Goal: Check status: Check status

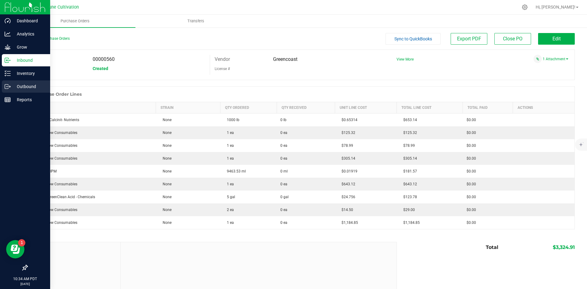
click at [13, 84] on p "Outbound" at bounding box center [29, 86] width 37 height 7
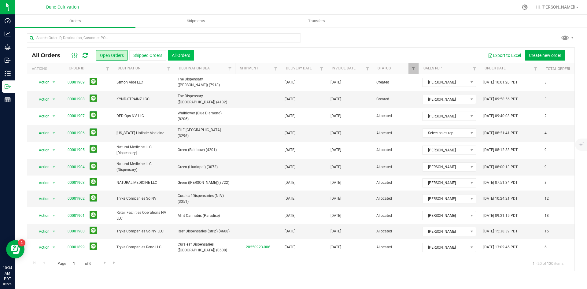
click at [185, 52] on button "All Orders" at bounding box center [181, 55] width 26 height 10
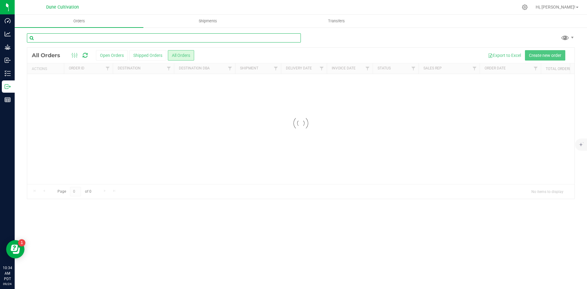
click at [91, 35] on input "text" at bounding box center [164, 37] width 274 height 9
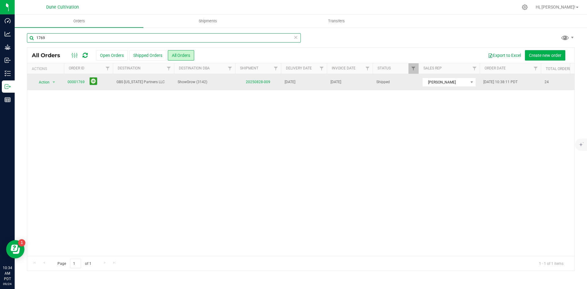
type input "1769"
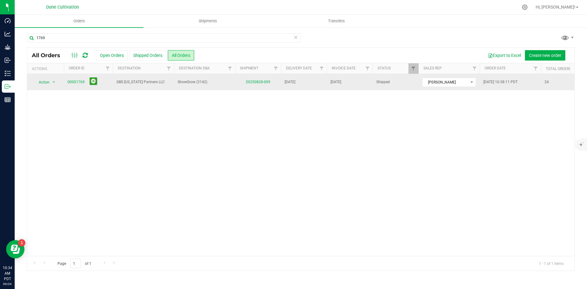
drag, startPoint x: 207, startPoint y: 82, endPoint x: 178, endPoint y: 82, distance: 28.8
click at [178, 82] on span "ShowGrow (3142)" at bounding box center [205, 82] width 54 height 6
copy span "ShowGrow (3142)"
click at [80, 78] on span "00001769" at bounding box center [89, 81] width 42 height 9
click at [78, 80] on link "00001769" at bounding box center [76, 82] width 17 height 6
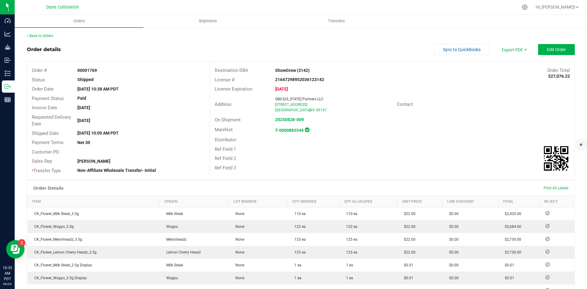
click at [298, 97] on span "GBS [US_STATE] Partners LLC" at bounding box center [299, 99] width 48 height 4
copy span "GBS [US_STATE] Partners LLC"
click at [52, 36] on link "Back to Orders" at bounding box center [40, 36] width 26 height 4
